Goal: Information Seeking & Learning: Learn about a topic

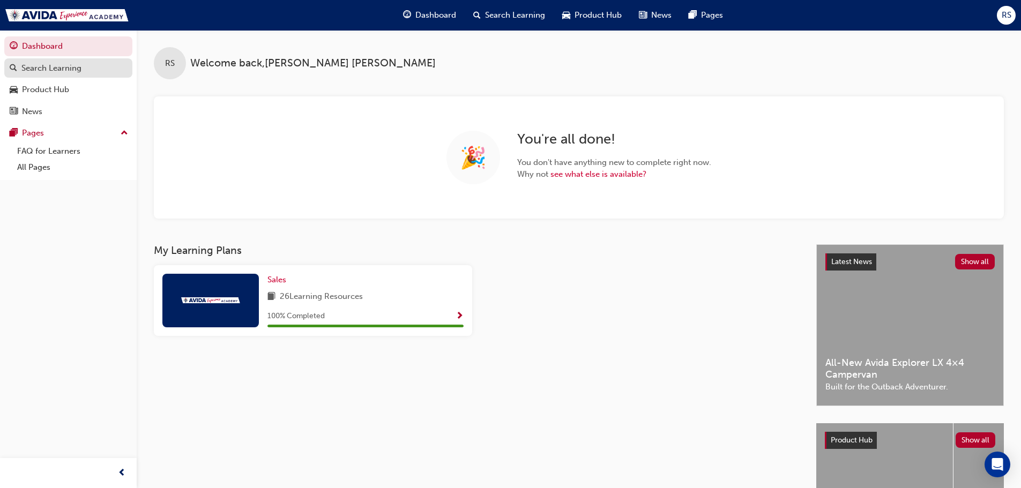
click at [58, 71] on div "Search Learning" at bounding box center [51, 68] width 60 height 12
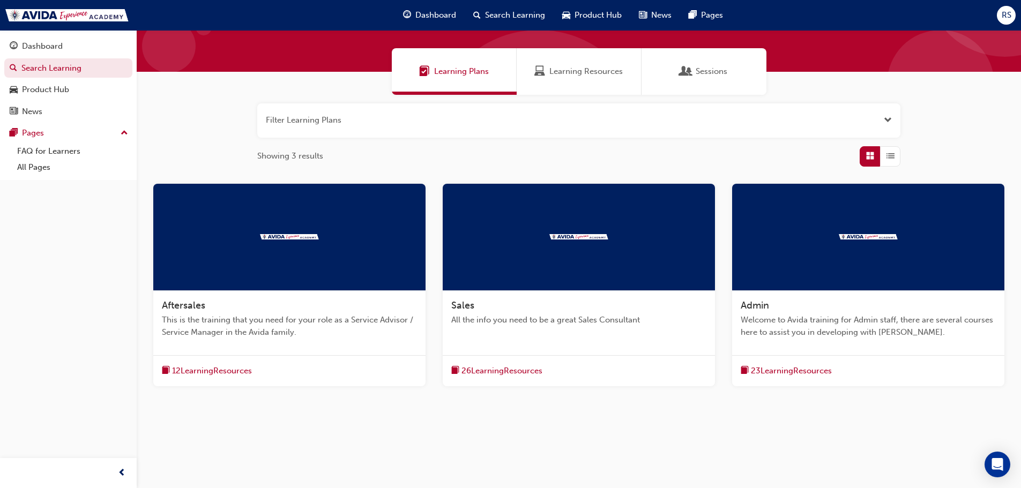
scroll to position [66, 0]
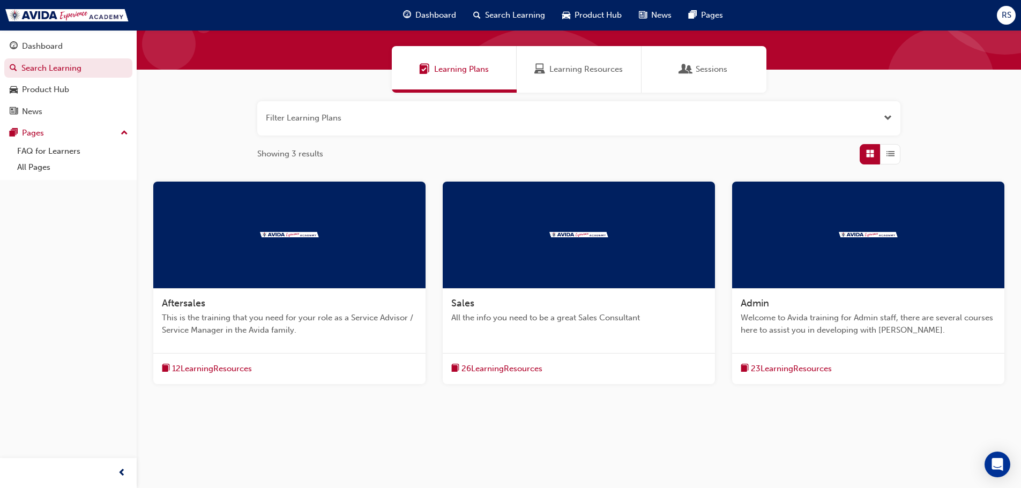
click at [467, 302] on span "Sales" at bounding box center [462, 304] width 23 height 12
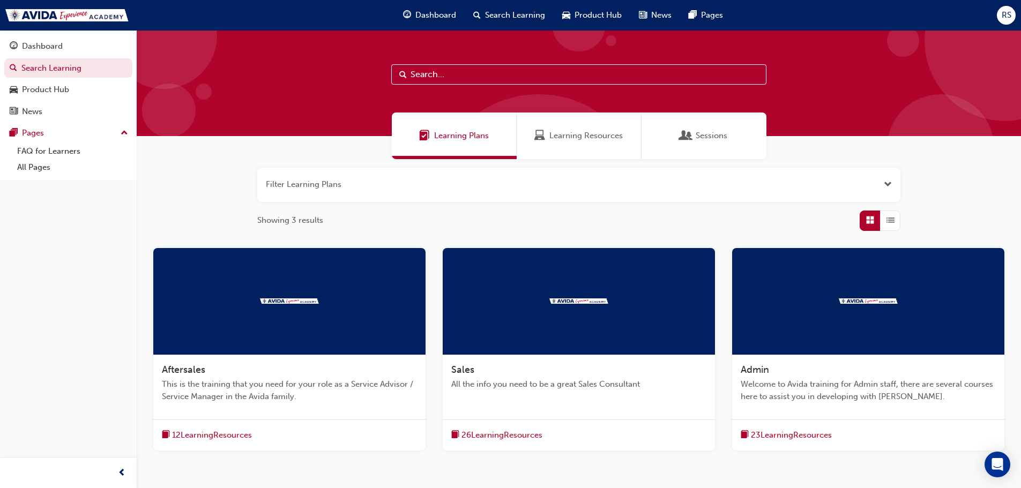
click at [184, 369] on span "Aftersales" at bounding box center [183, 370] width 43 height 12
click at [763, 369] on span "Admin" at bounding box center [755, 370] width 28 height 12
